Goal: Navigation & Orientation: Find specific page/section

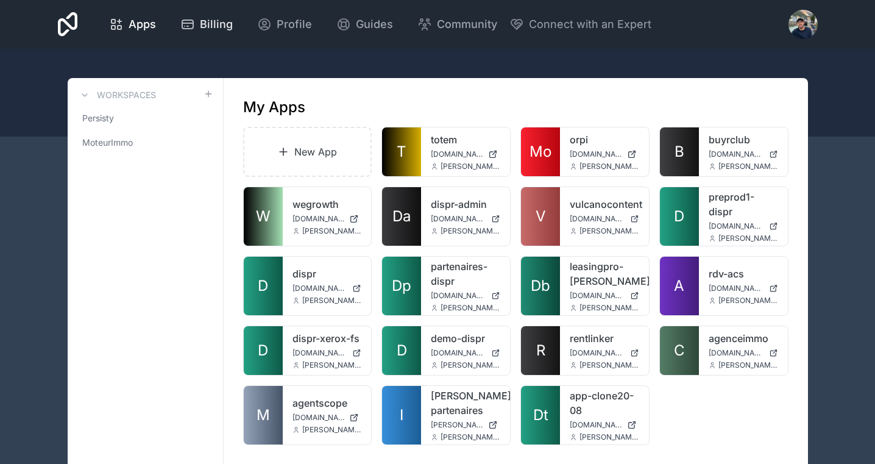
click at [207, 31] on span "Billing" at bounding box center [216, 24] width 33 height 17
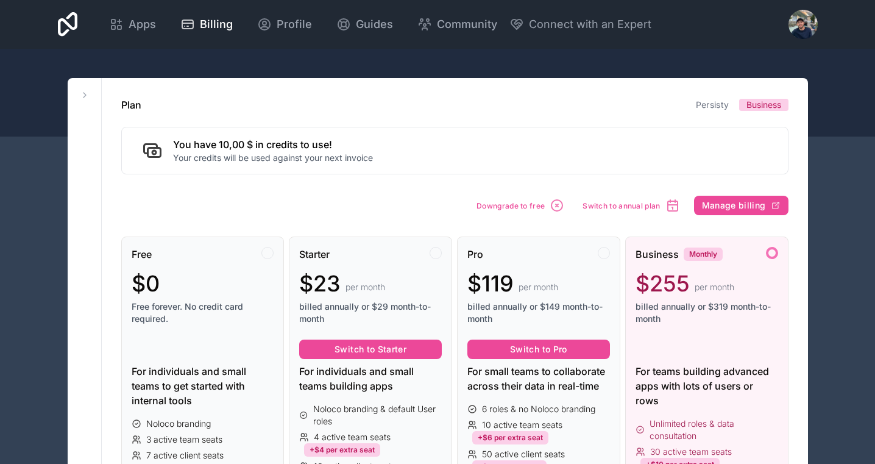
click at [791, 34] on div at bounding box center [803, 24] width 29 height 29
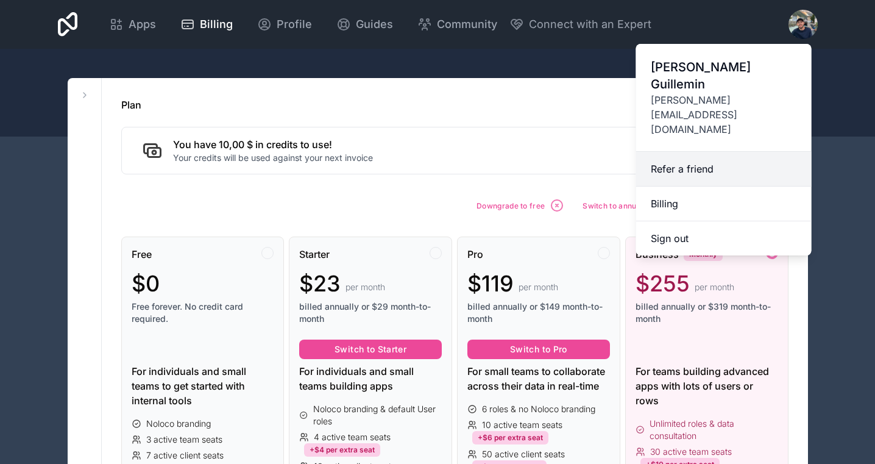
click at [668, 152] on link "Refer a friend" at bounding box center [724, 169] width 176 height 35
